Goal: Task Accomplishment & Management: Complete application form

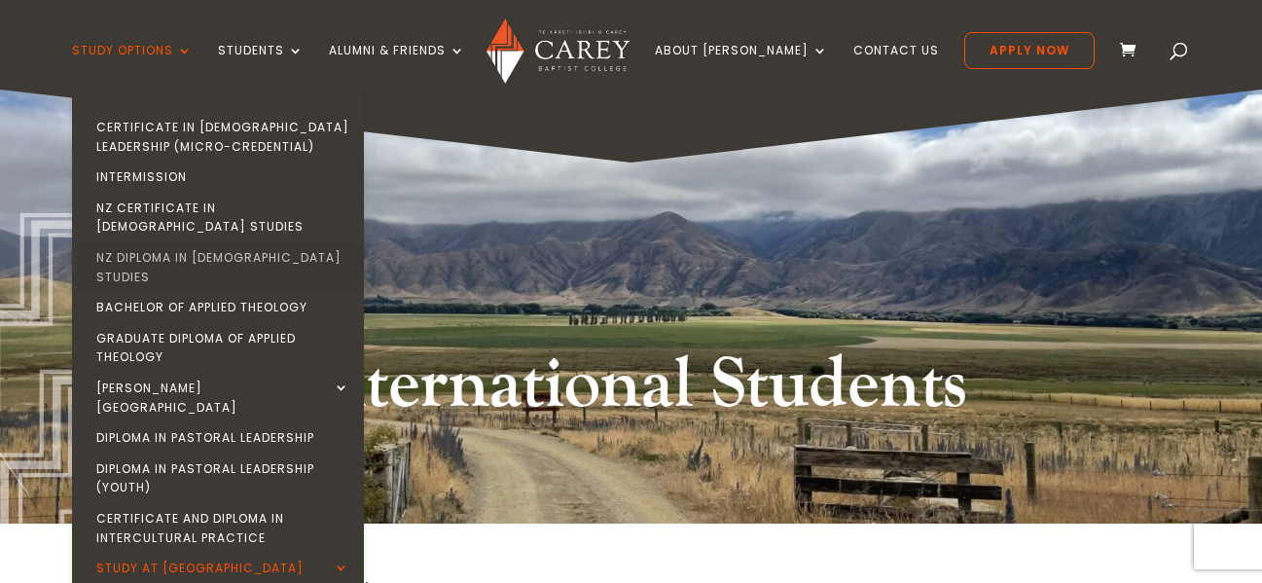
click at [230, 242] on link "NZ Diploma in [DEMOGRAPHIC_DATA] Studies" at bounding box center [223, 267] width 292 height 50
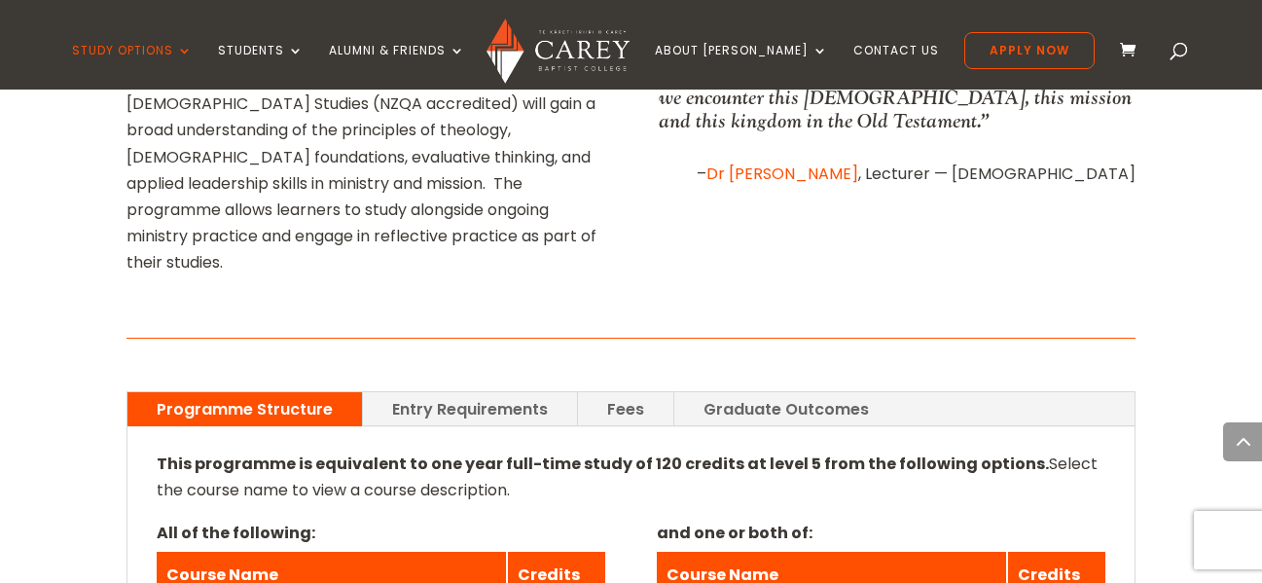
scroll to position [1265, 0]
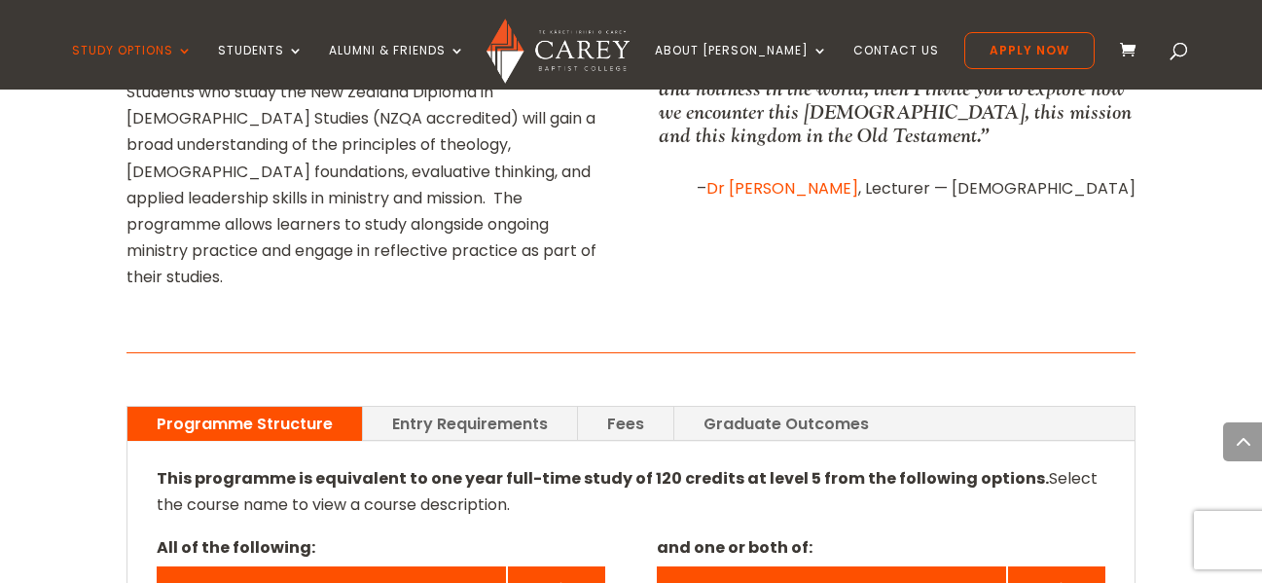
click at [625, 407] on link "Fees" at bounding box center [625, 424] width 95 height 34
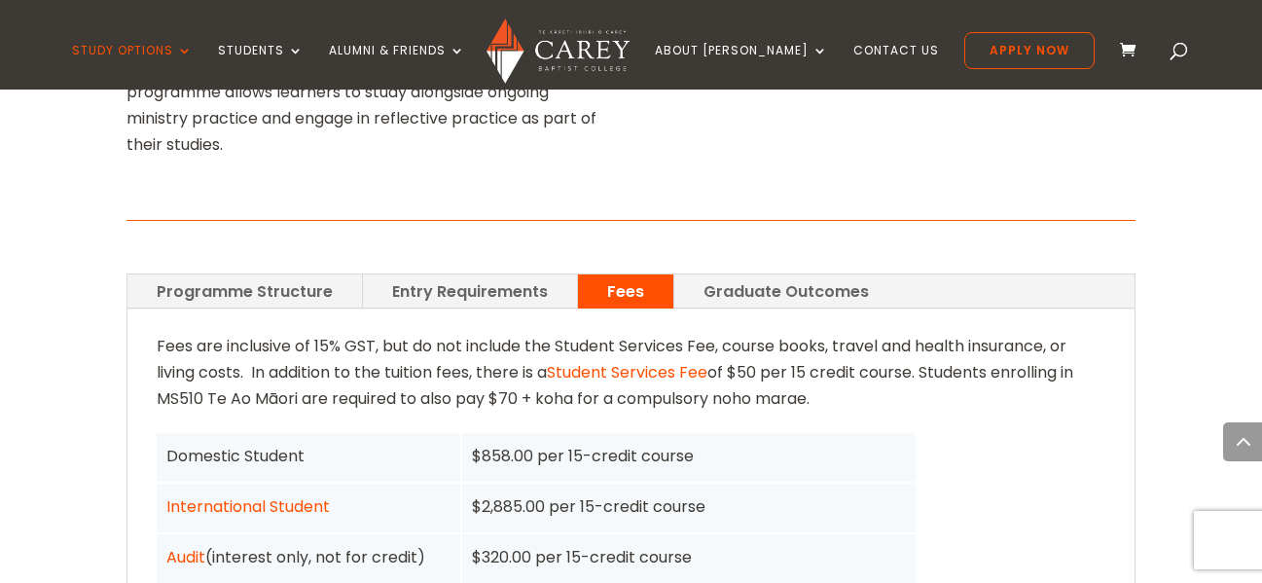
scroll to position [1362, 0]
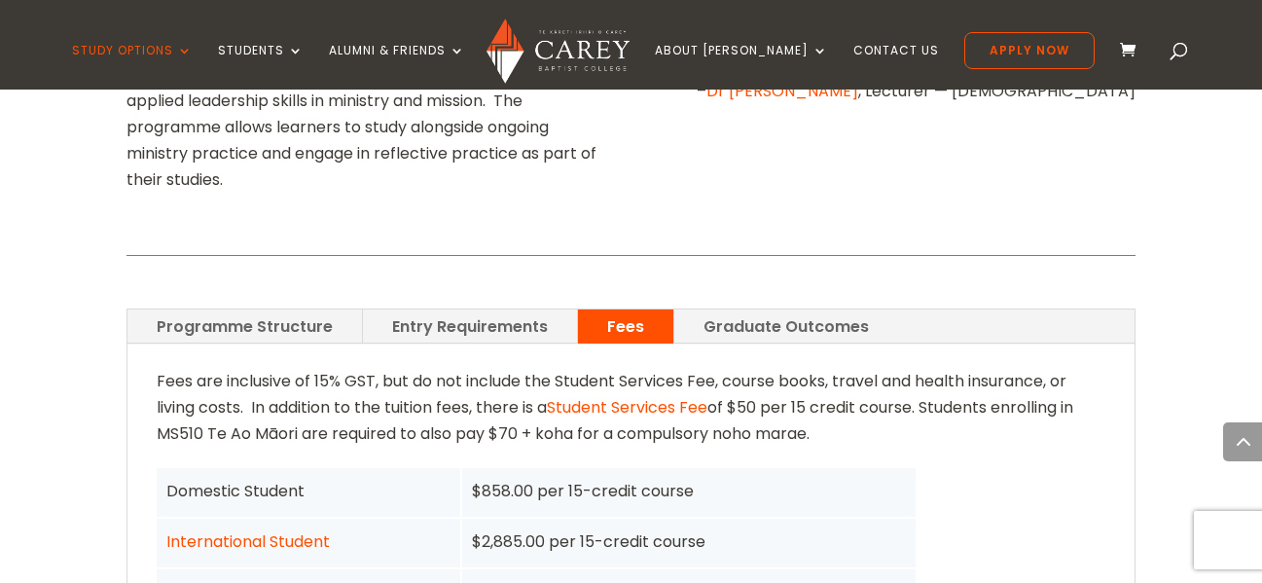
click at [464, 309] on link "Entry Requirements" at bounding box center [470, 326] width 214 height 34
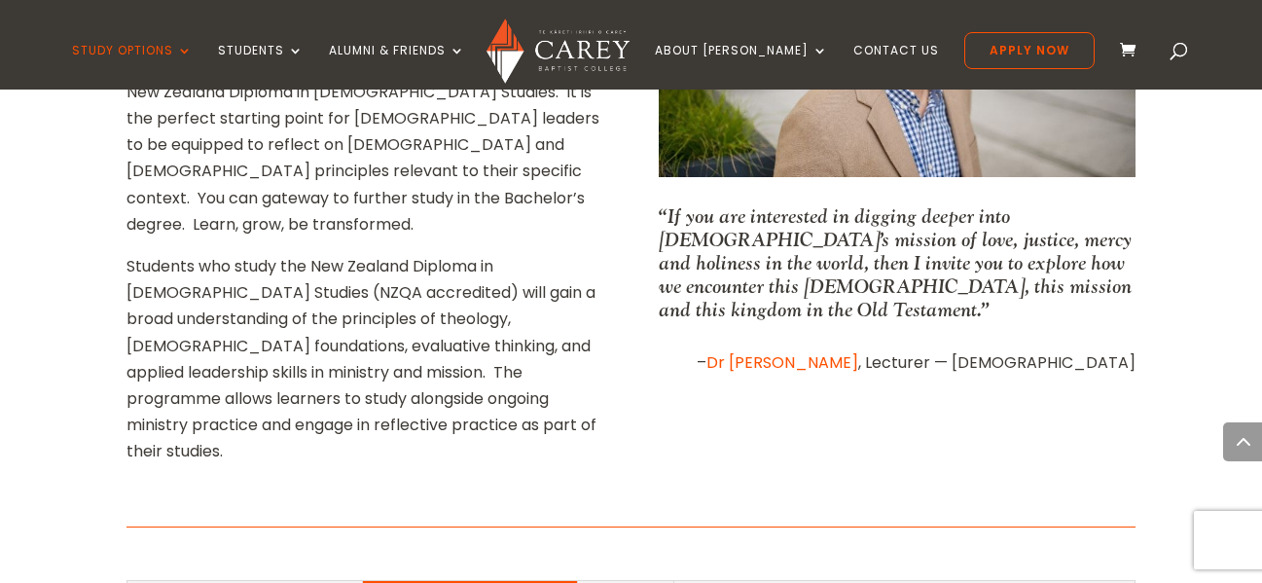
scroll to position [1265, 0]
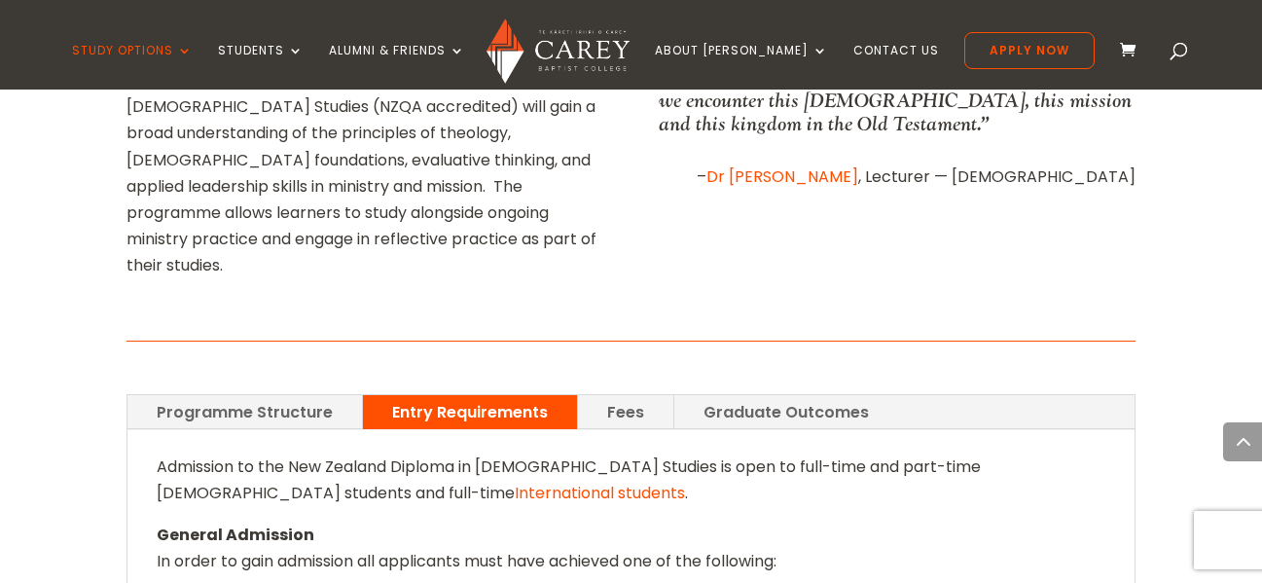
click at [644, 395] on link "Fees" at bounding box center [625, 412] width 95 height 34
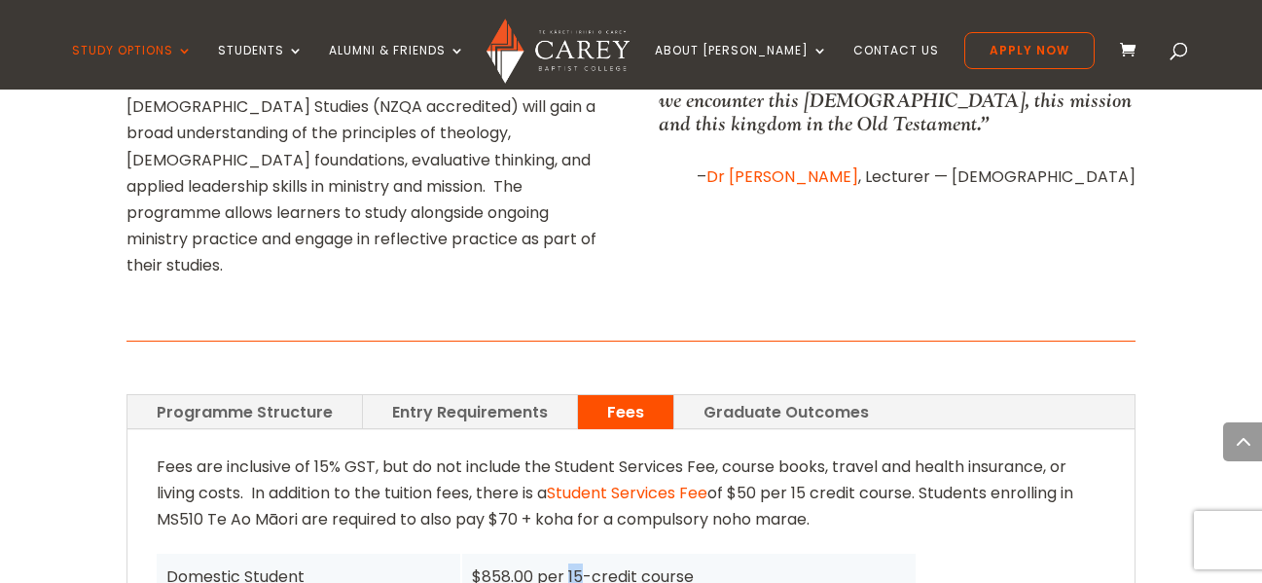
drag, startPoint x: 568, startPoint y: 435, endPoint x: 587, endPoint y: 432, distance: 18.7
click at [581, 563] on div "$858.00 per 15-credit course" at bounding box center [689, 576] width 434 height 26
drag, startPoint x: 587, startPoint y: 432, endPoint x: 702, endPoint y: 441, distance: 116.1
click at [704, 563] on div "$858.00 per 15-credit course" at bounding box center [689, 576] width 434 height 26
click at [697, 554] on div "$858.00 per 15-credit course" at bounding box center [688, 578] width 453 height 49
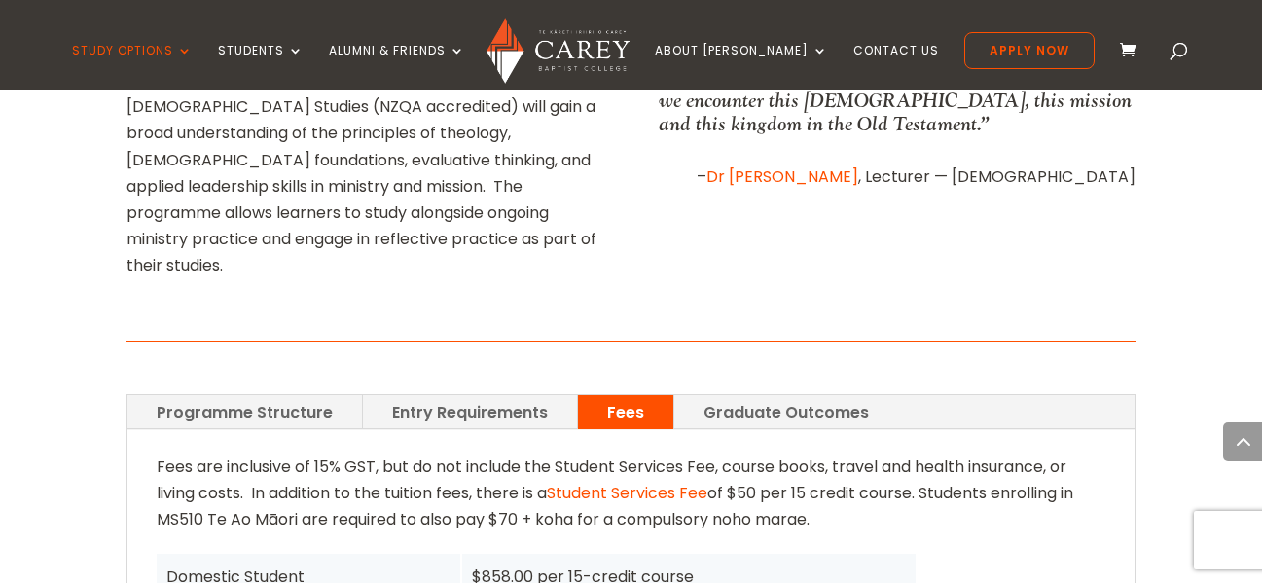
click at [699, 563] on div "$858.00 per 15-credit course" at bounding box center [689, 576] width 434 height 26
click at [604, 563] on div "$858.00 per 15-credit course" at bounding box center [689, 576] width 434 height 26
drag, startPoint x: 566, startPoint y: 433, endPoint x: 696, endPoint y: 440, distance: 129.6
click at [696, 563] on div "$858.00 per 15-credit course" at bounding box center [689, 576] width 434 height 26
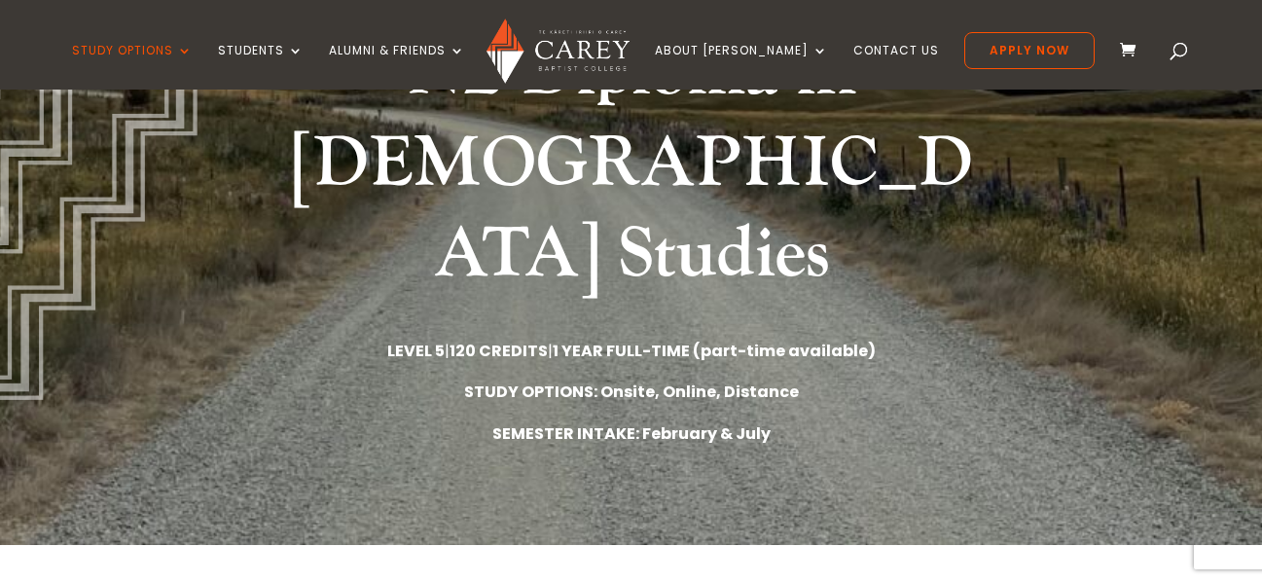
scroll to position [292, 0]
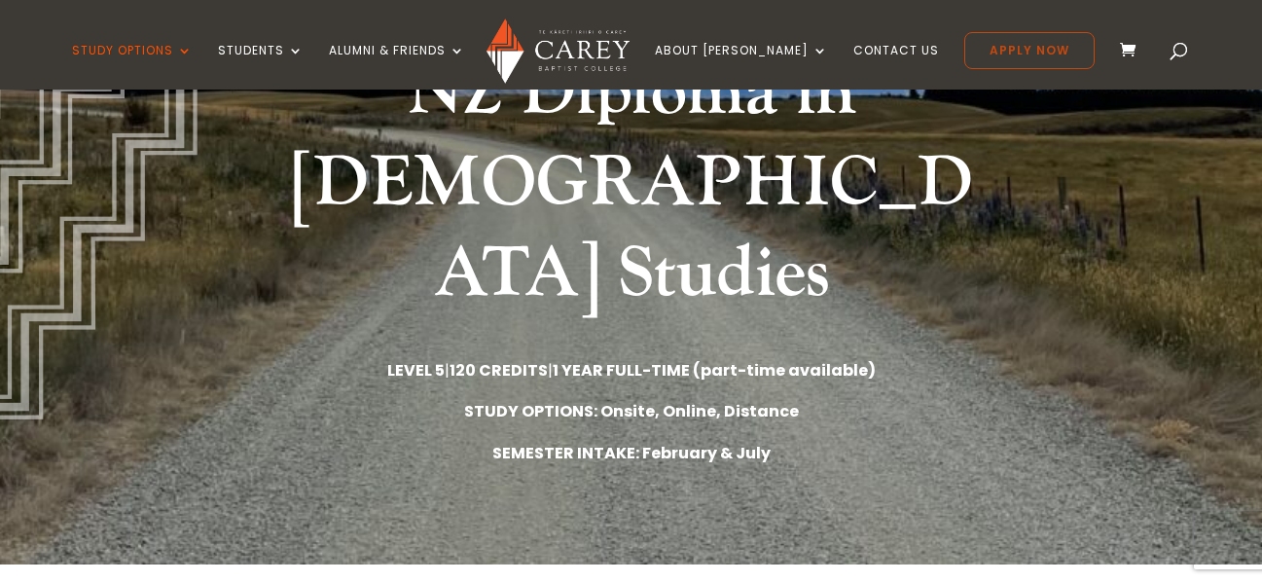
click at [974, 54] on link "Apply Now" at bounding box center [1029, 50] width 130 height 37
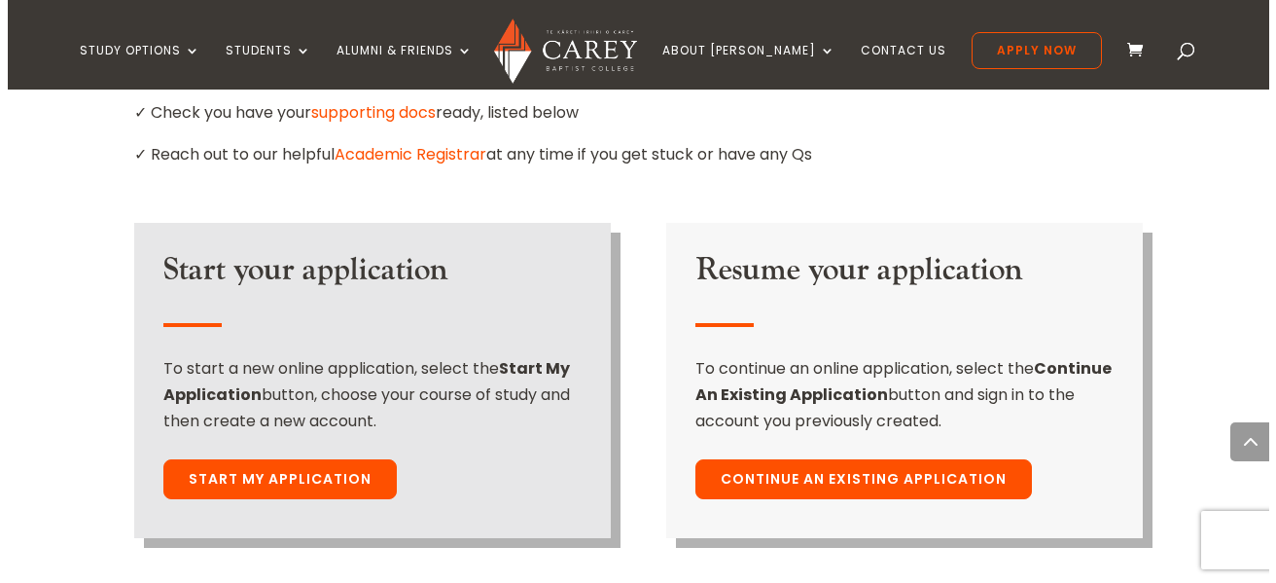
scroll to position [1459, 0]
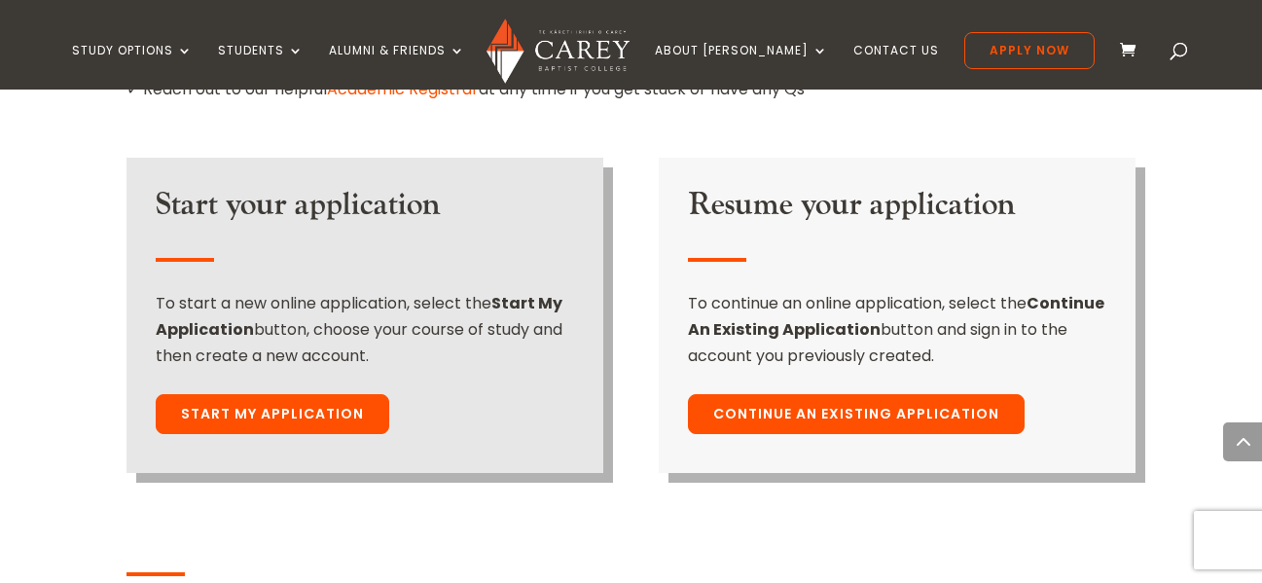
click at [278, 394] on link "Start My Application" at bounding box center [272, 414] width 233 height 41
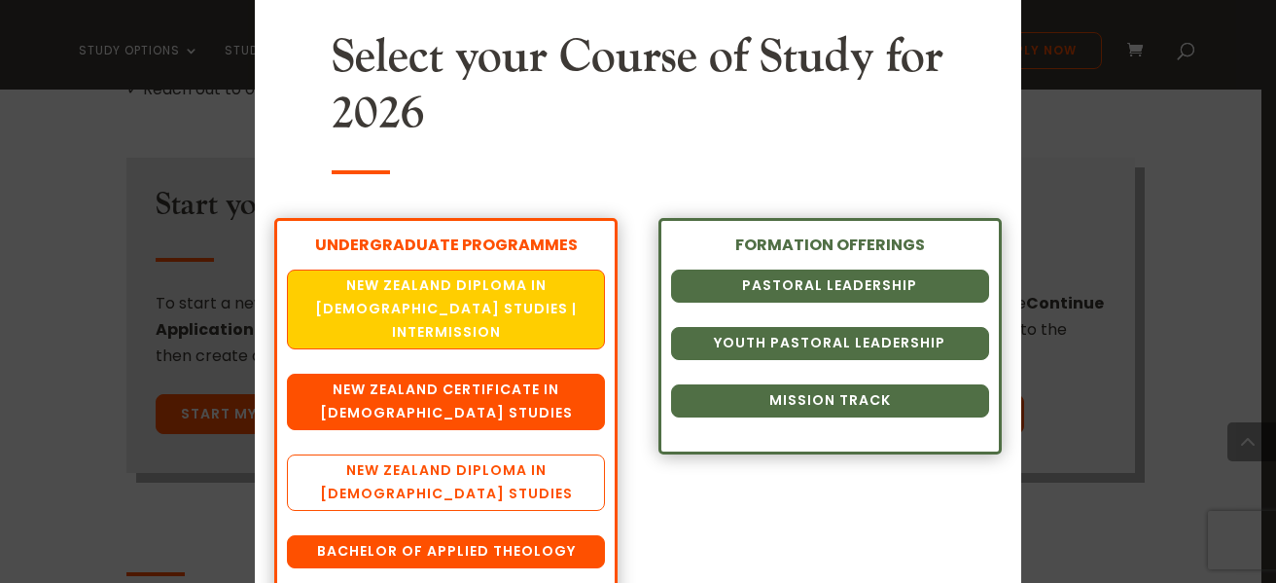
scroll to position [158, 0]
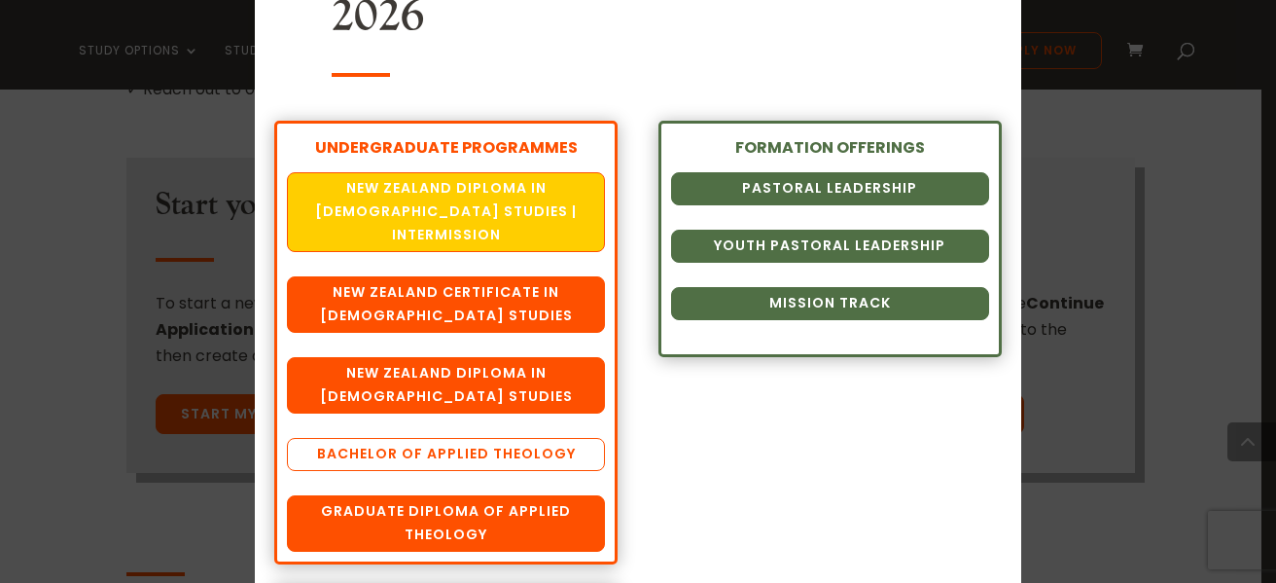
click at [462, 438] on link "Bachelor of Applied Theology" at bounding box center [446, 454] width 318 height 33
